Goal: Information Seeking & Learning: Learn about a topic

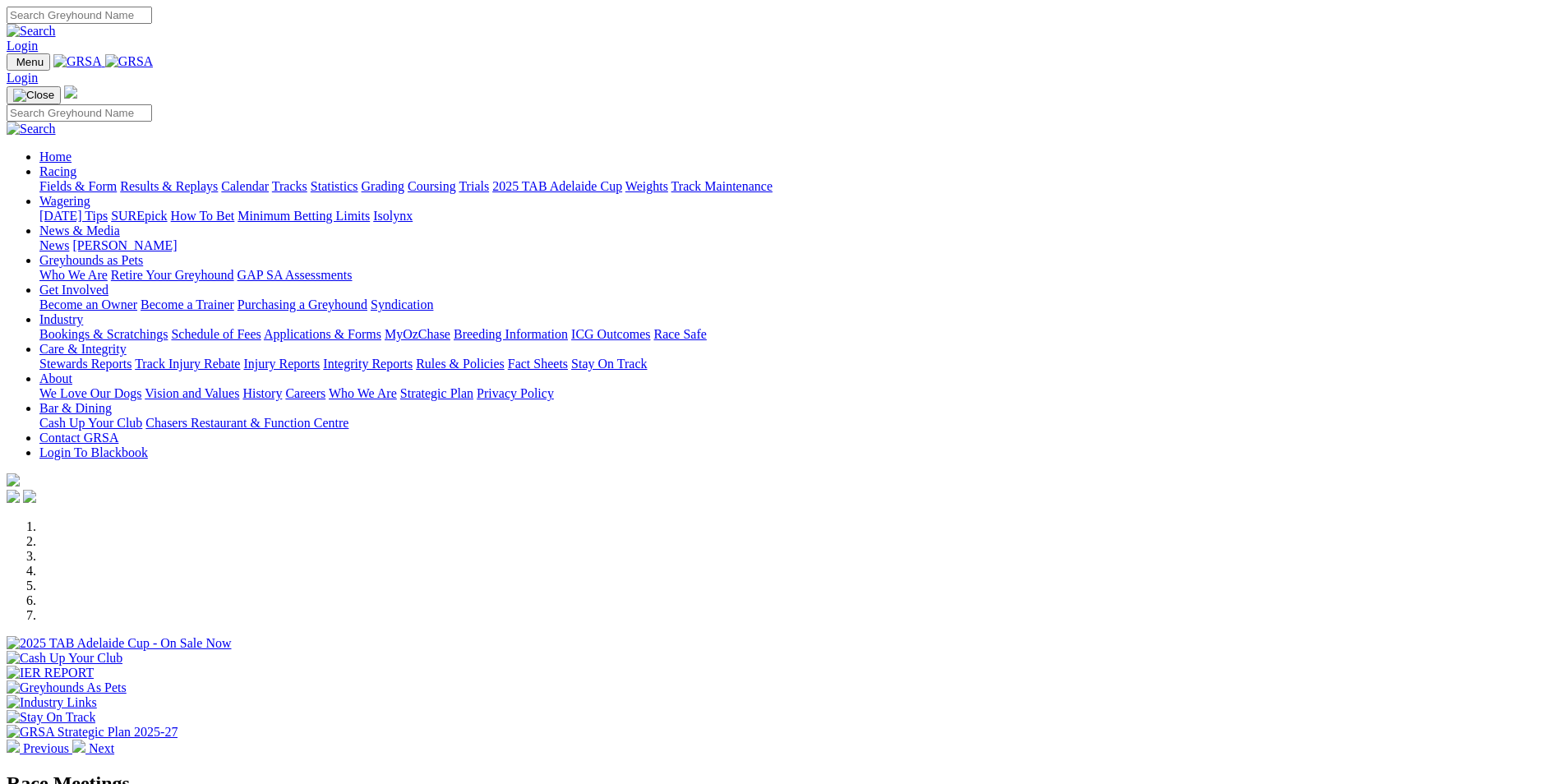
scroll to position [164, 0]
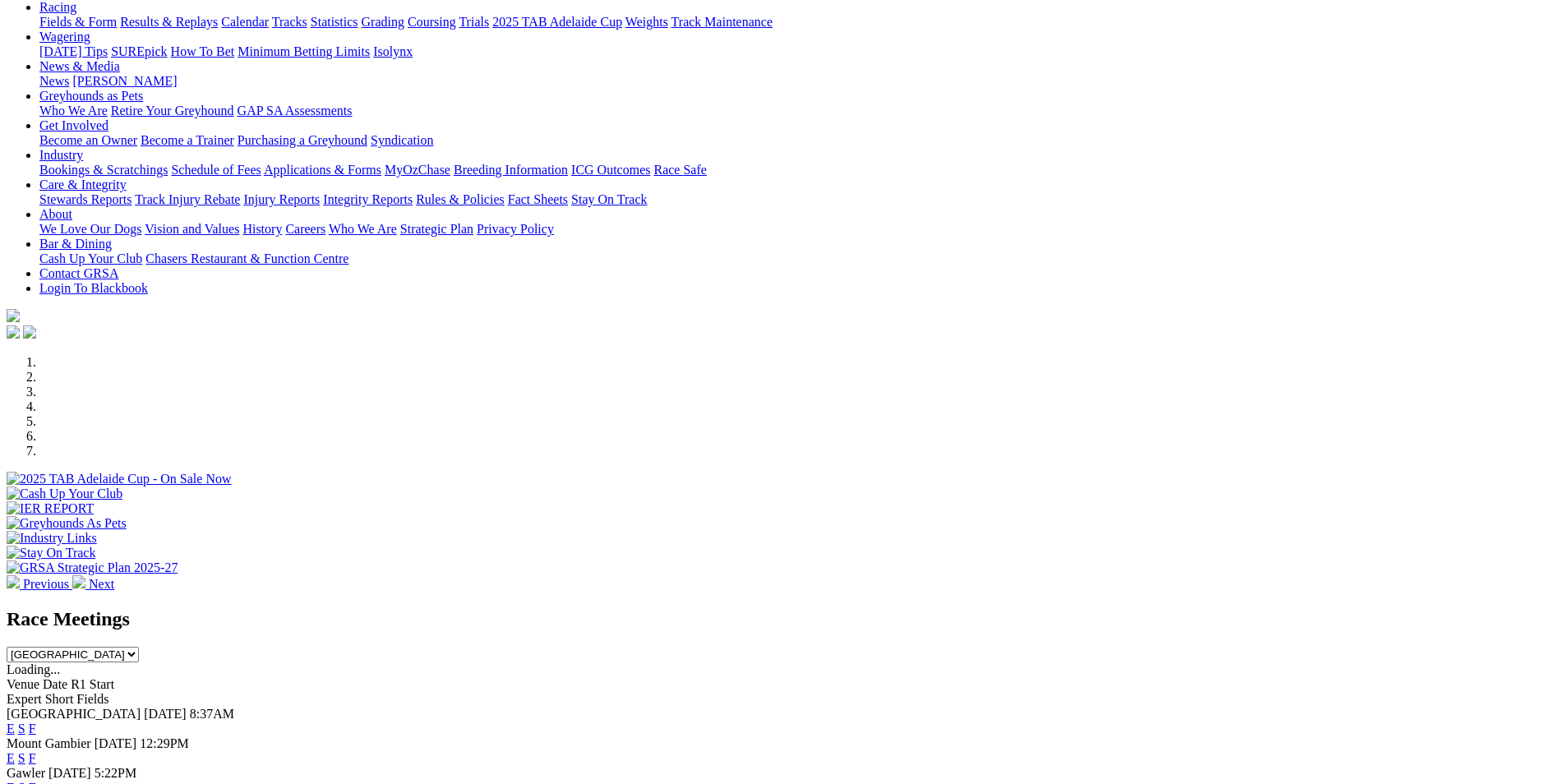
click at [15, 751] on link "E" at bounding box center [10, 758] width 8 height 14
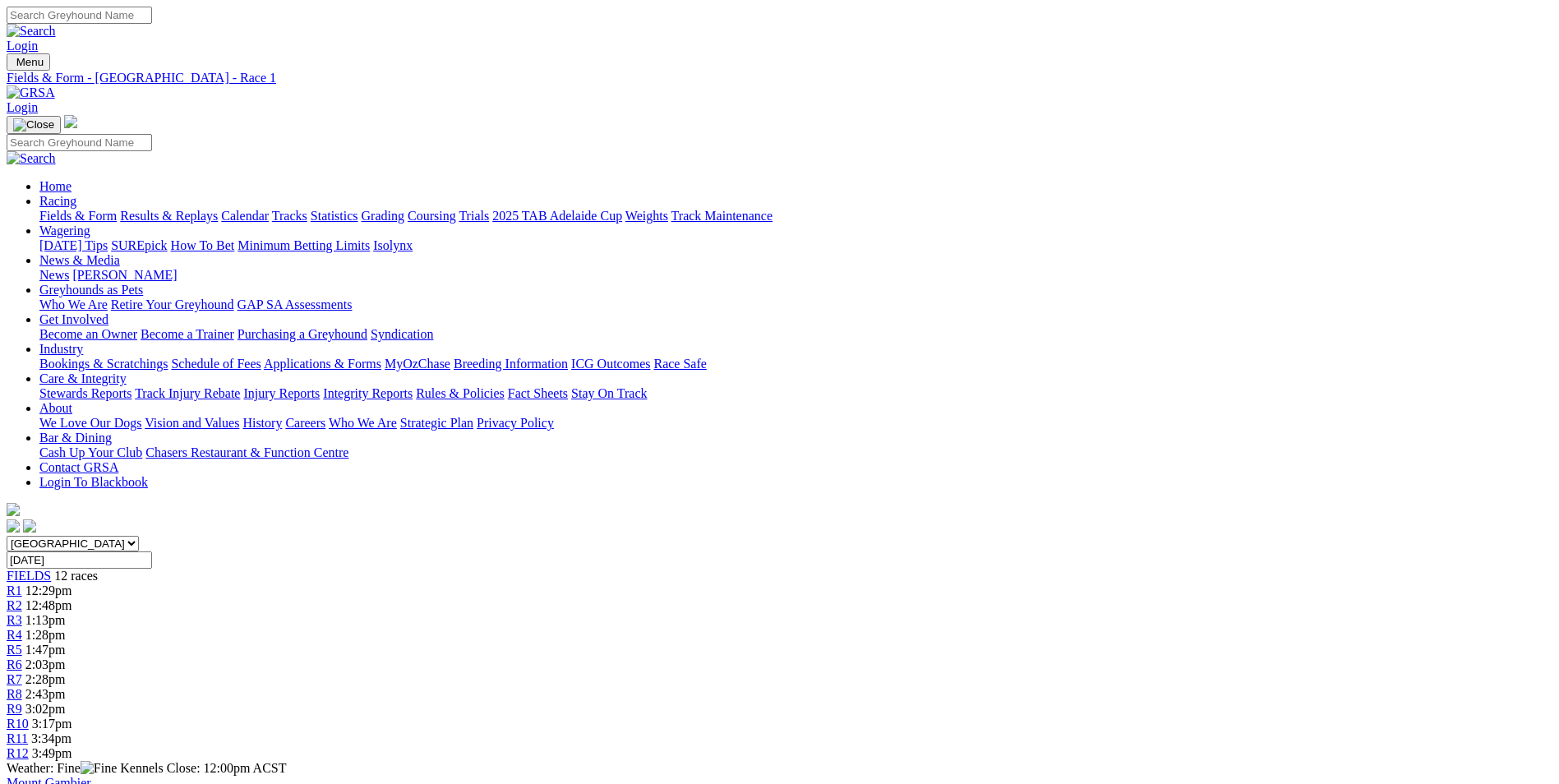
click at [22, 642] on span "R5" at bounding box center [13, 650] width 15 height 14
click at [28, 731] on span "R11" at bounding box center [17, 738] width 22 height 14
click at [22, 583] on link "R1" at bounding box center [13, 590] width 15 height 14
